Goal: Book appointment/travel/reservation

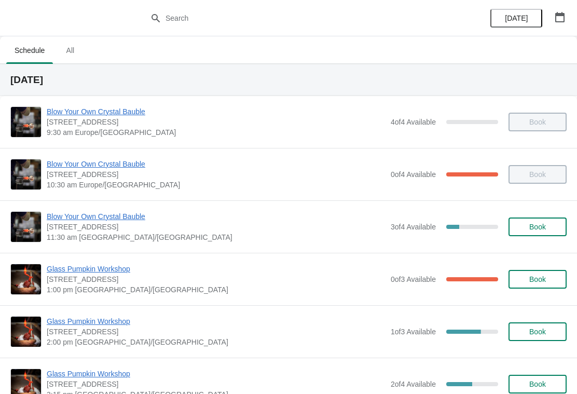
click at [562, 19] on icon "button" at bounding box center [560, 17] width 10 height 10
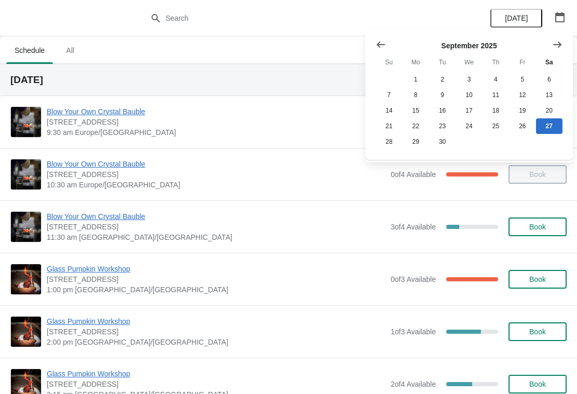
click at [558, 53] on button "Show next month, October 2025" at bounding box center [557, 44] width 19 height 19
click at [561, 53] on button "Show next month, November 2025" at bounding box center [557, 44] width 19 height 19
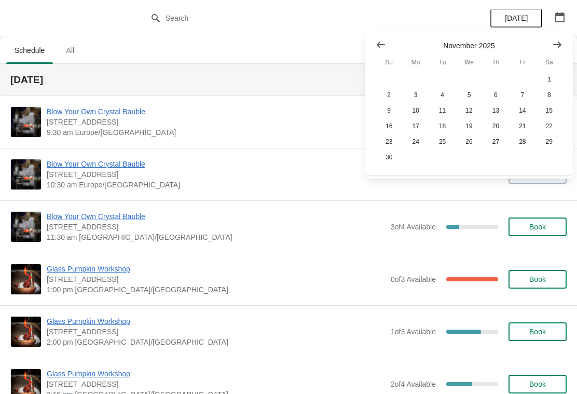
click at [557, 48] on icon "Show next month, December 2025" at bounding box center [557, 44] width 10 height 10
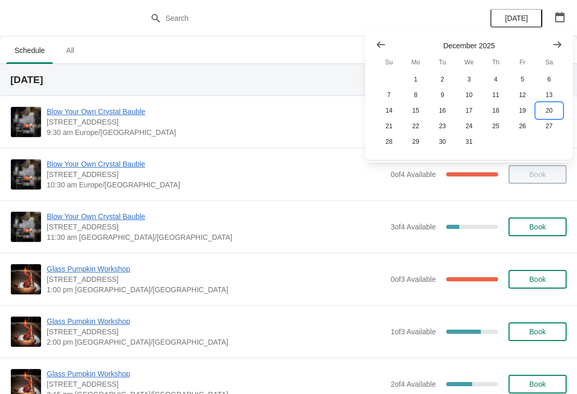
click at [551, 114] on button "20" at bounding box center [549, 111] width 26 height 16
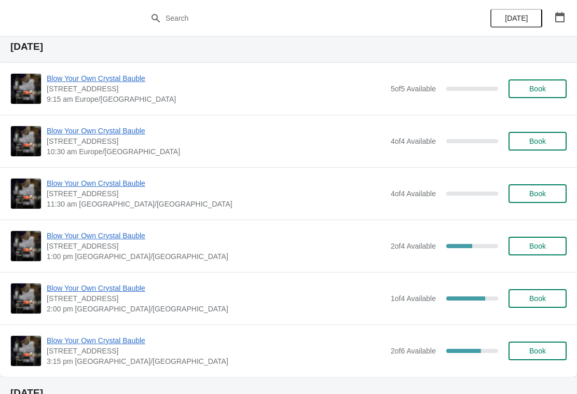
scroll to position [34, 0]
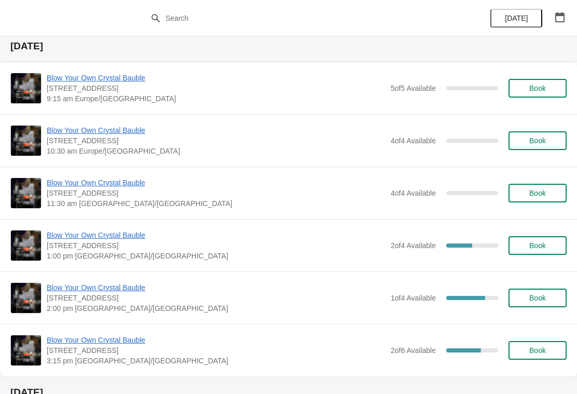
click at [545, 139] on span "Book" at bounding box center [537, 140] width 17 height 8
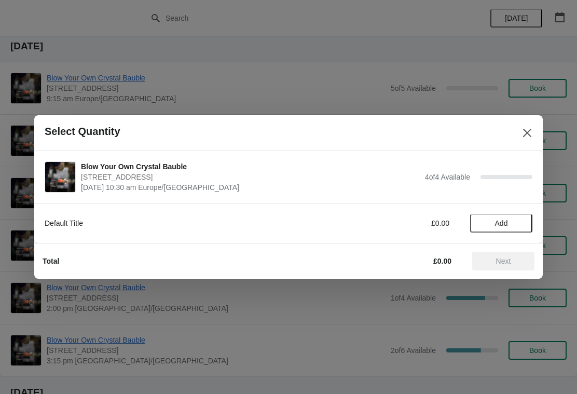
click at [514, 223] on span "Add" at bounding box center [502, 223] width 44 height 8
click at [521, 227] on icon at bounding box center [519, 223] width 11 height 11
click at [514, 261] on span "Next" at bounding box center [504, 261] width 46 height 8
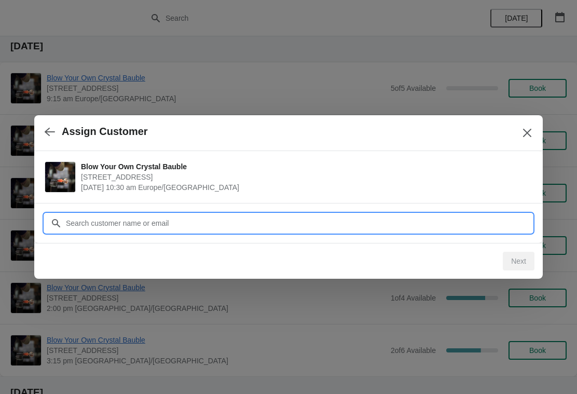
click at [214, 219] on input "Customer" at bounding box center [298, 223] width 467 height 19
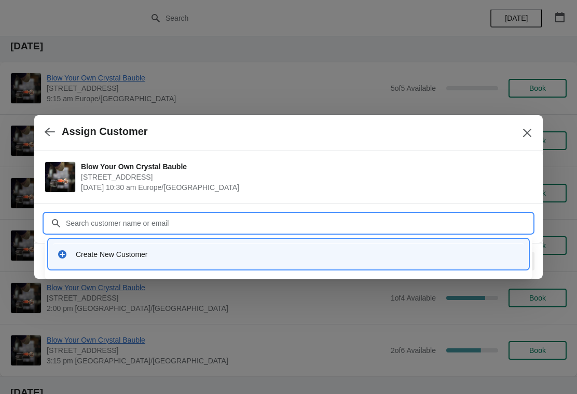
click at [110, 262] on div "Create New Customer" at bounding box center [288, 253] width 471 height 21
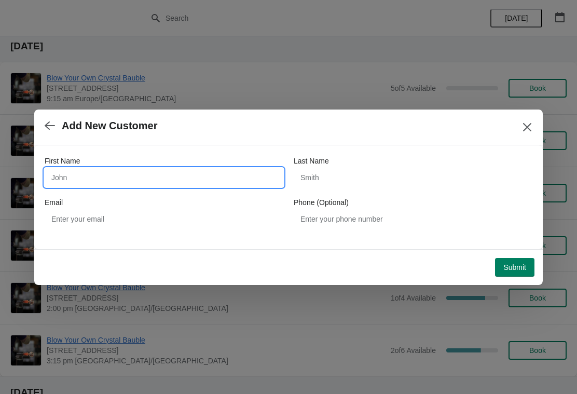
click at [112, 176] on input "First Name" at bounding box center [164, 177] width 239 height 19
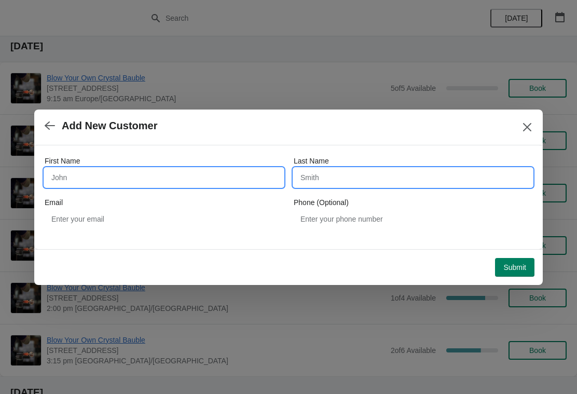
click at [360, 175] on input "Last Name" at bounding box center [413, 177] width 239 height 19
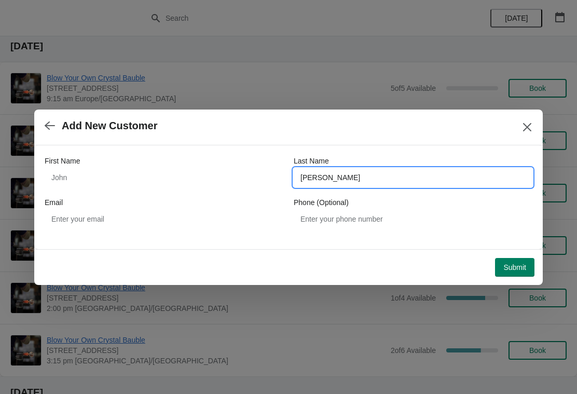
type input "[PERSON_NAME]"
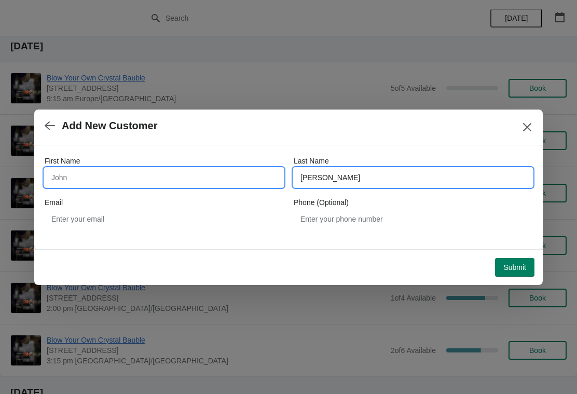
click at [165, 176] on input "First Name" at bounding box center [164, 177] width 239 height 19
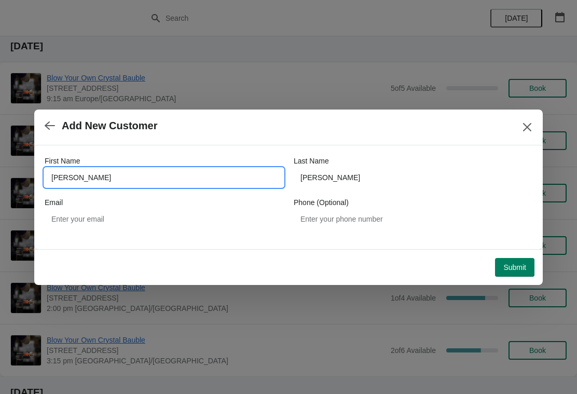
type input "[PERSON_NAME]"
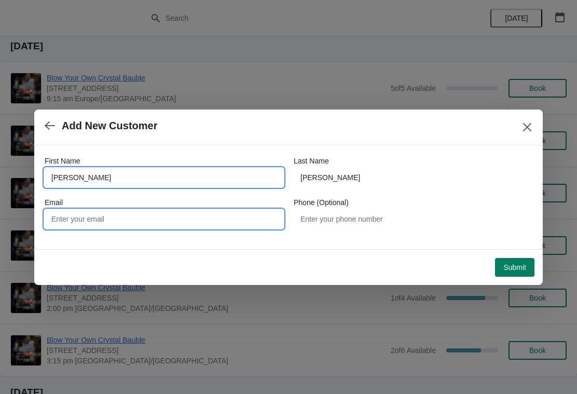
click at [194, 221] on input "Email" at bounding box center [164, 219] width 239 height 19
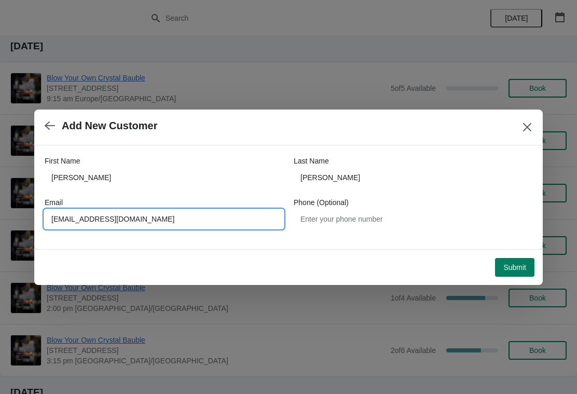
type input "[EMAIL_ADDRESS][DOMAIN_NAME]"
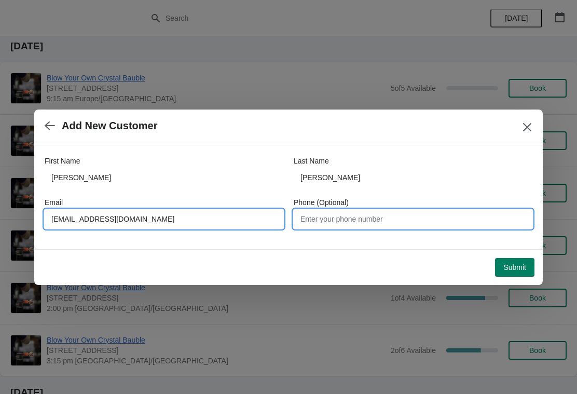
click at [334, 224] on input "Phone (Optional)" at bounding box center [413, 219] width 239 height 19
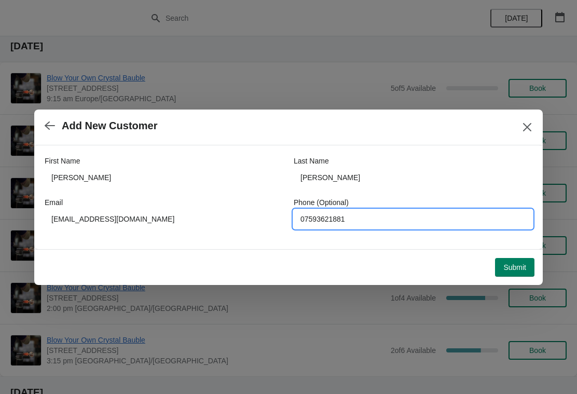
type input "07593621881"
click at [518, 275] on button "Submit" at bounding box center [514, 267] width 39 height 19
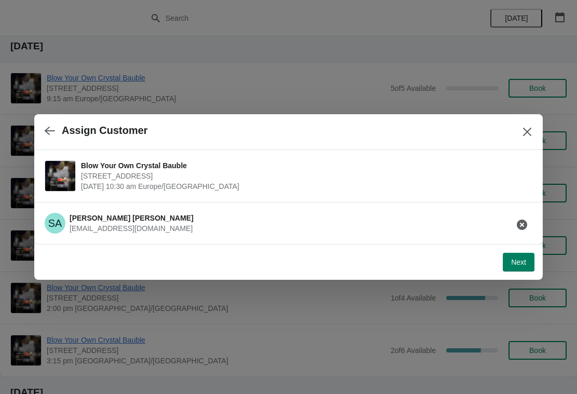
click at [514, 269] on button "Next" at bounding box center [519, 262] width 32 height 19
select select "Yes, I will collect"
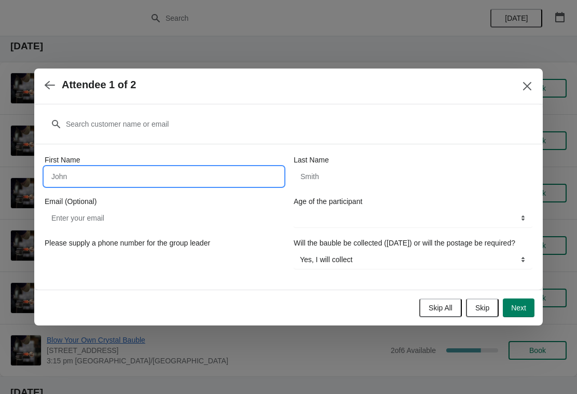
click at [233, 173] on input "First Name" at bounding box center [164, 176] width 239 height 19
type input "[PERSON_NAME]"
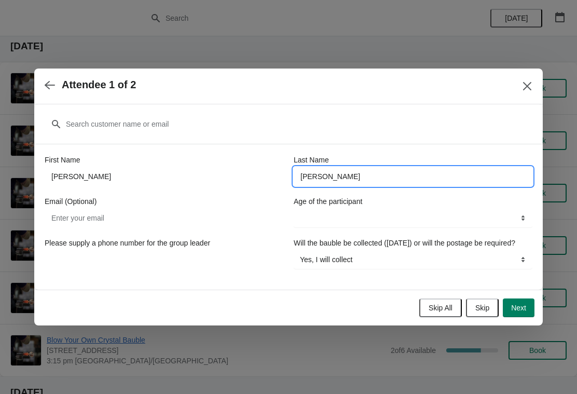
type input "[PERSON_NAME]"
click at [333, 213] on select "8-12 years 13-17 years 18 years and over" at bounding box center [413, 218] width 239 height 19
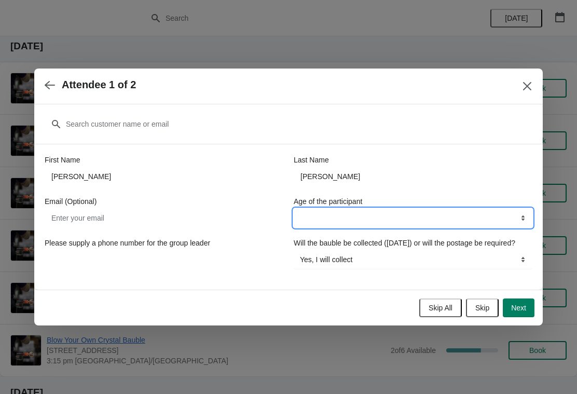
select select "18 years and over"
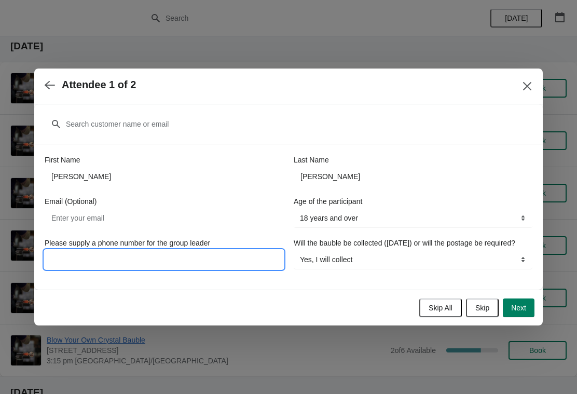
click at [224, 251] on input "Please supply a phone number for the group leader" at bounding box center [164, 259] width 239 height 19
click at [521, 311] on span "Next" at bounding box center [518, 308] width 15 height 8
select select
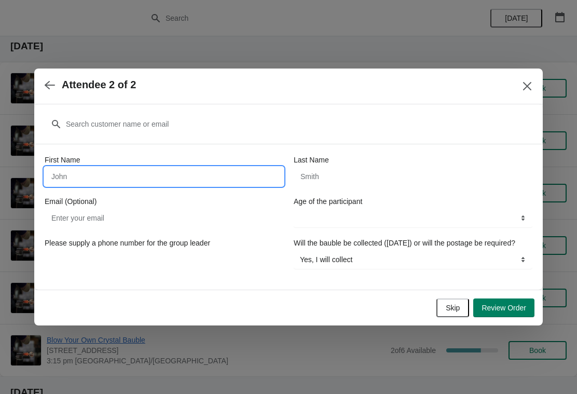
click at [119, 167] on input "First Name" at bounding box center [164, 176] width 239 height 19
type input "[PERSON_NAME]"
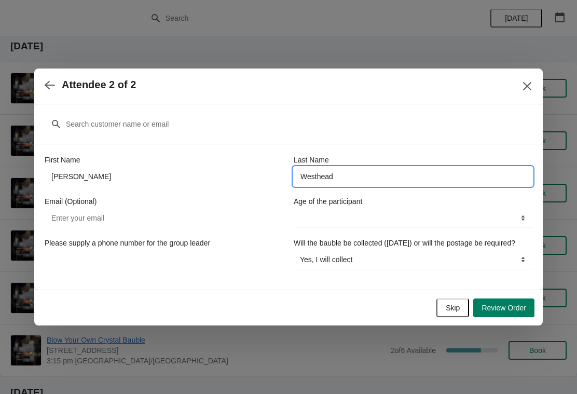
type input "Westhead"
click at [346, 214] on select "8-12 years 13-17 years 18 years and over" at bounding box center [413, 218] width 239 height 19
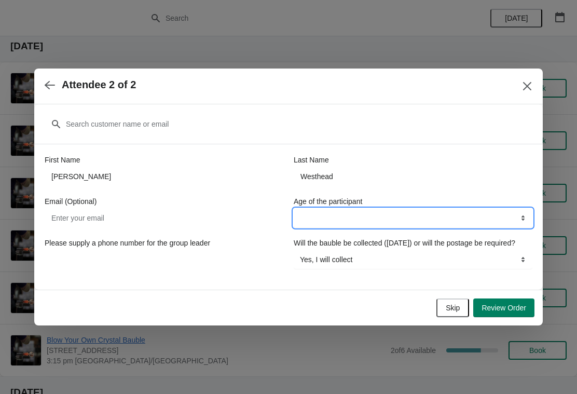
select select "18 years and over"
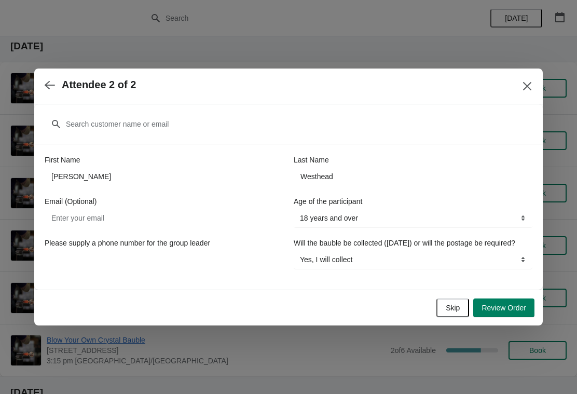
click at [514, 312] on span "Review Order" at bounding box center [504, 308] width 45 height 8
